Goal: Find specific page/section: Find specific page/section

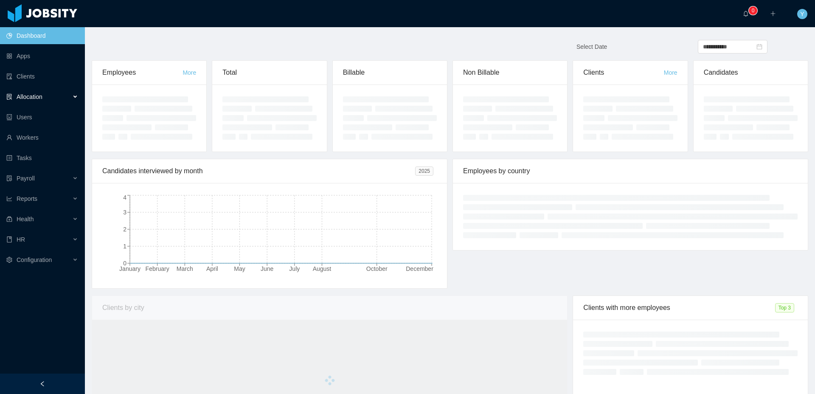
click at [68, 101] on div "Allocation" at bounding box center [42, 96] width 85 height 17
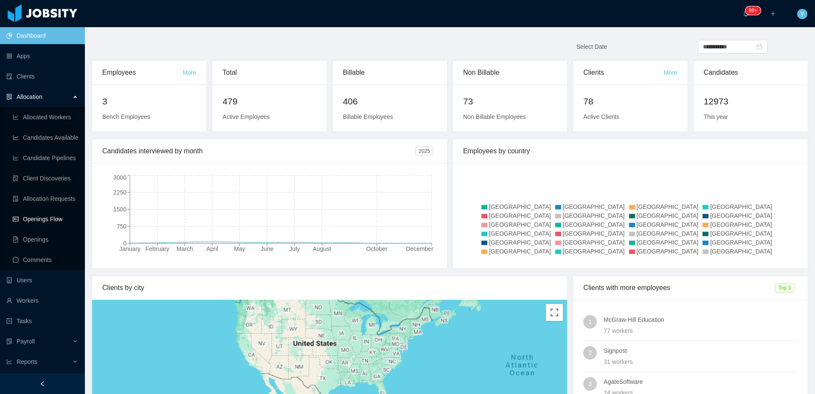
click at [44, 216] on link "Openings Flow" at bounding box center [45, 219] width 65 height 17
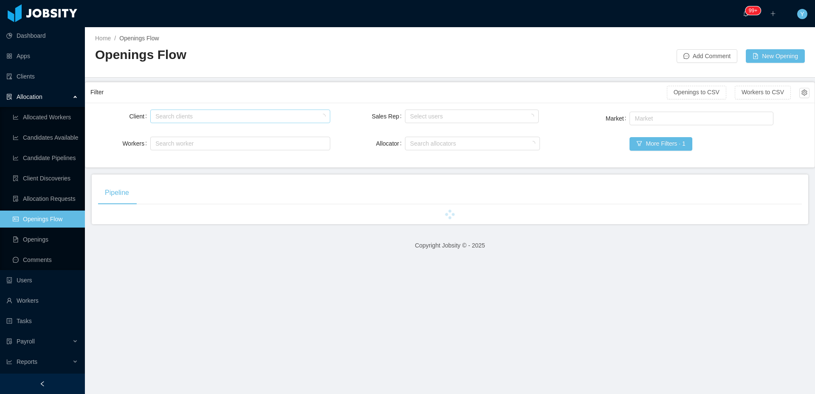
click at [182, 118] on div "Search clients" at bounding box center [238, 116] width 166 height 8
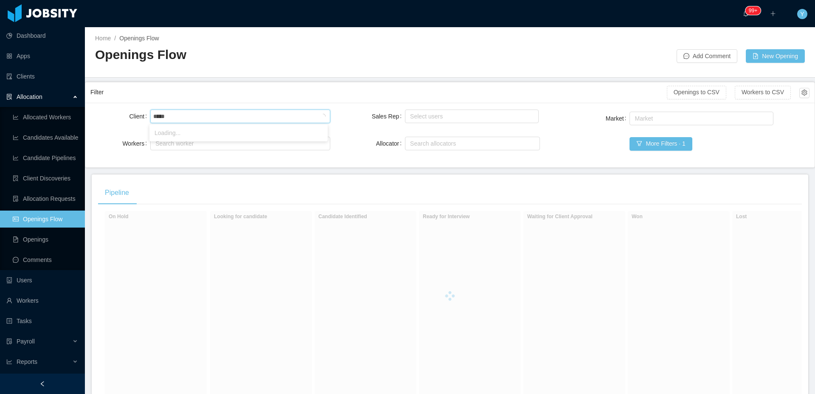
type input "******"
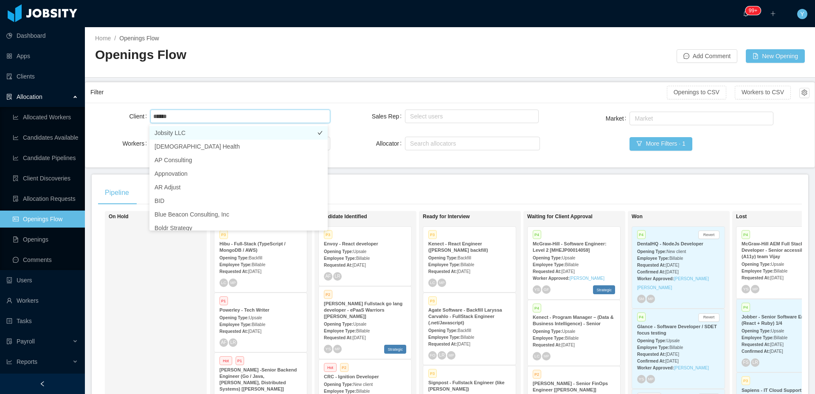
click at [230, 132] on li "Jobsity LLC" at bounding box center [238, 133] width 178 height 14
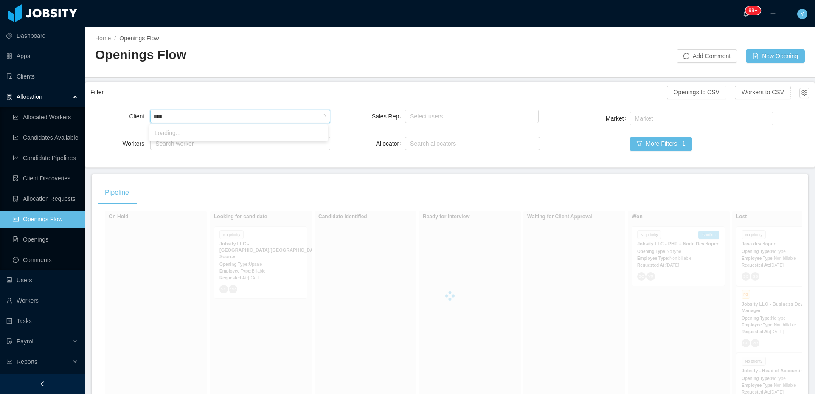
type input "******"
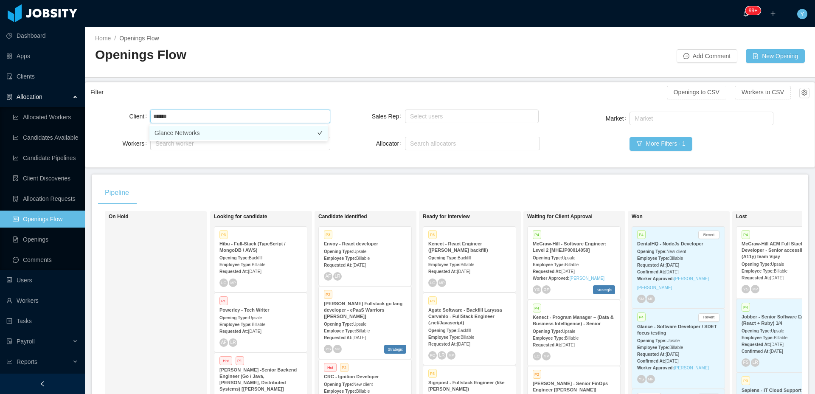
click at [222, 134] on li "Glance Networks" at bounding box center [238, 133] width 178 height 14
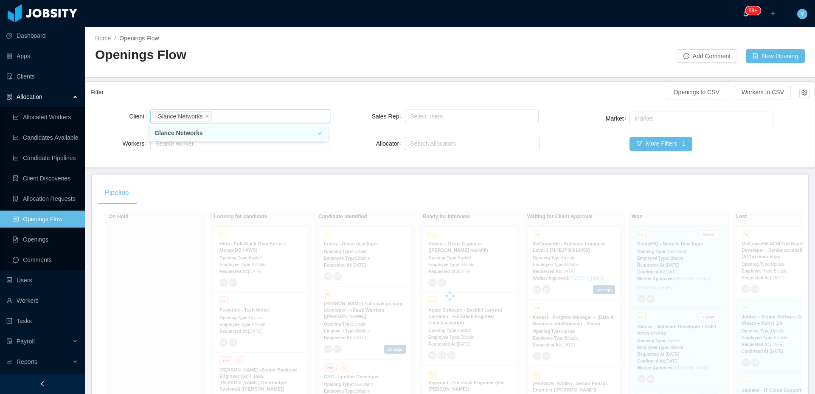
click at [289, 97] on div "Filter" at bounding box center [378, 92] width 576 height 16
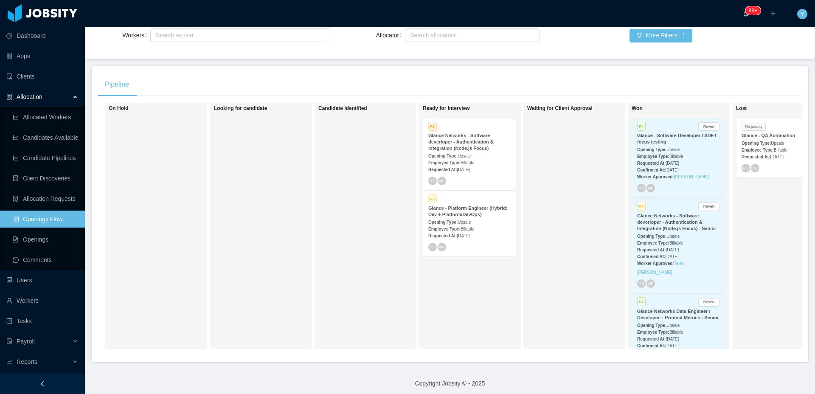
scroll to position [119, 0]
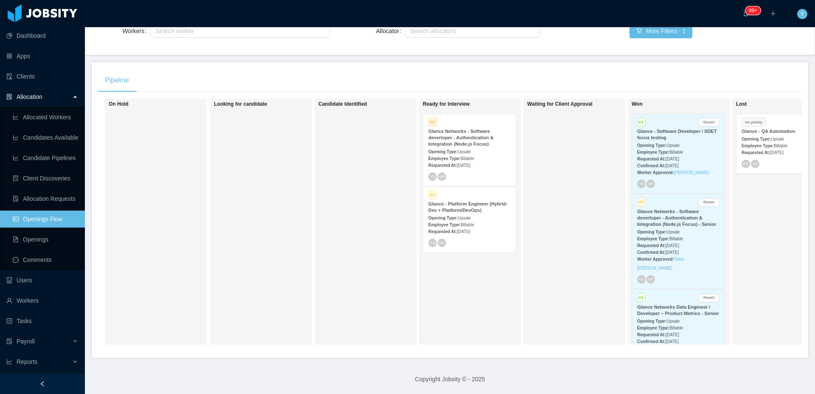
click at [473, 204] on strong "Glance - Platform Engineer (Hybrid: Dev + Platform/DevOps)" at bounding box center [467, 206] width 79 height 11
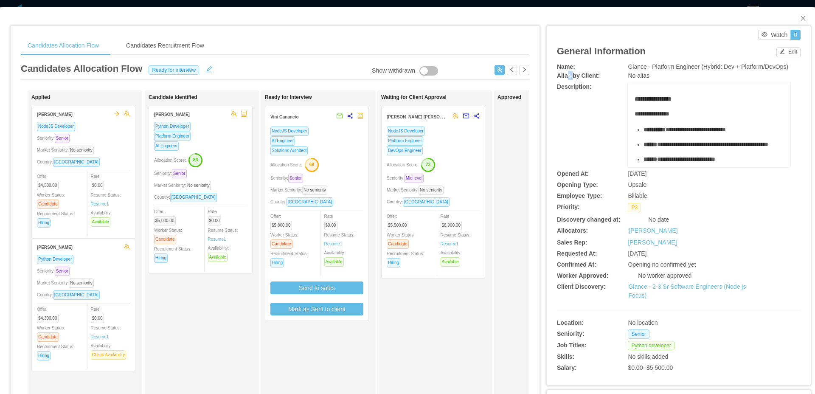
click at [568, 79] on b "Alias by Client:" at bounding box center [578, 75] width 43 height 7
drag, startPoint x: 681, startPoint y: 79, endPoint x: 616, endPoint y: 65, distance: 66.1
click at [616, 65] on div "Name: Glance - Platform Engineer (Hybrid: Dev + Platform/DevOps)" at bounding box center [679, 66] width 244 height 9
copy div "Glance - Platform Engineer (Hybrid: Dev + Platform/DevOps)"
